Goal: Task Accomplishment & Management: Use online tool/utility

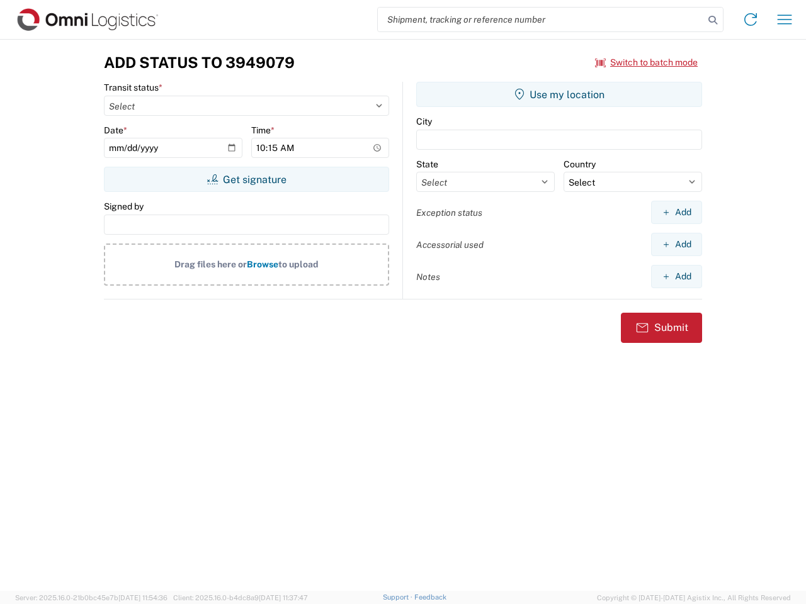
click at [541, 20] on input "search" at bounding box center [541, 20] width 326 height 24
click at [713, 20] on icon at bounding box center [713, 20] width 18 height 18
click at [750, 20] on icon at bounding box center [750, 19] width 20 height 20
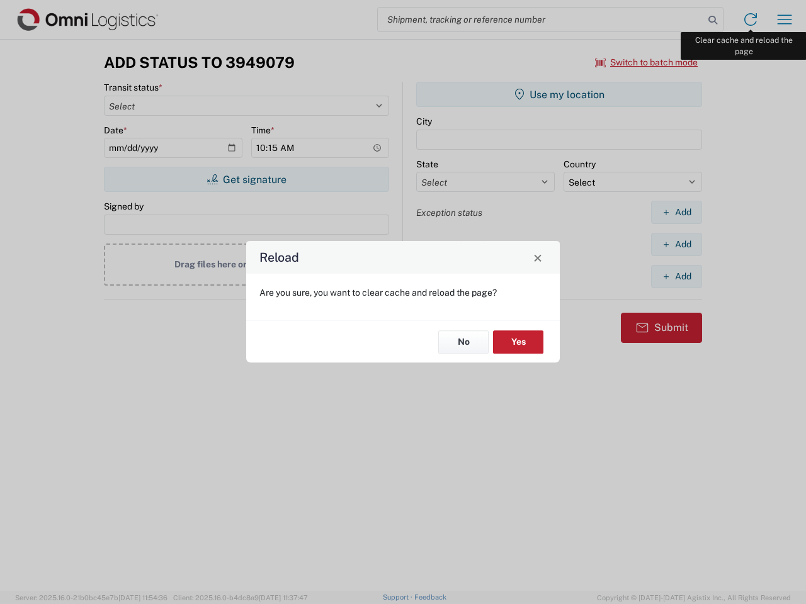
click at [784, 20] on div "Reload Are you sure, you want to clear cache and reload the page? No Yes" at bounding box center [403, 302] width 806 height 604
click at [647, 62] on div "Reload Are you sure, you want to clear cache and reload the page? No Yes" at bounding box center [403, 302] width 806 height 604
click at [246, 179] on div "Reload Are you sure, you want to clear cache and reload the page? No Yes" at bounding box center [403, 302] width 806 height 604
click at [559, 94] on div "Reload Are you sure, you want to clear cache and reload the page? No Yes" at bounding box center [403, 302] width 806 height 604
click at [676, 212] on div "Reload Are you sure, you want to clear cache and reload the page? No Yes" at bounding box center [403, 302] width 806 height 604
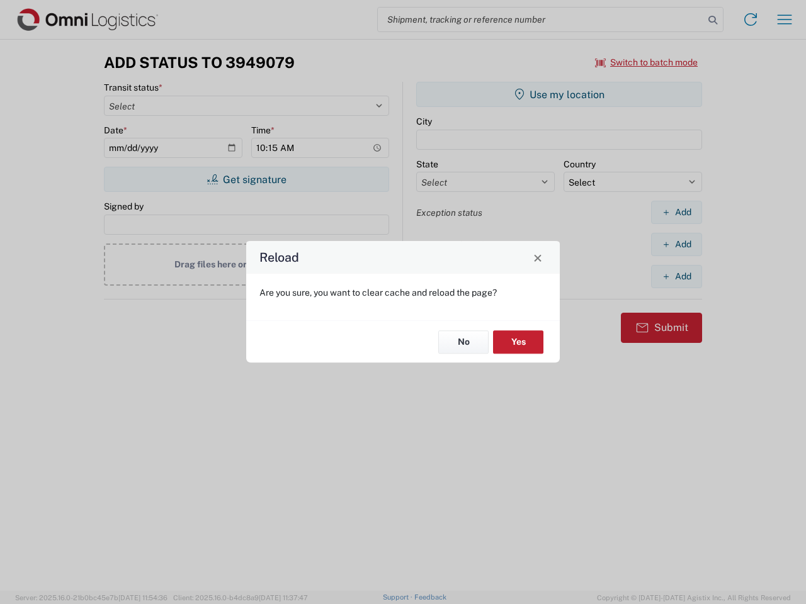
click at [676, 244] on div "Reload Are you sure, you want to clear cache and reload the page? No Yes" at bounding box center [403, 302] width 806 height 604
click at [676, 276] on div "Reload Are you sure, you want to clear cache and reload the page? No Yes" at bounding box center [403, 302] width 806 height 604
